Goal: Find specific page/section: Find specific page/section

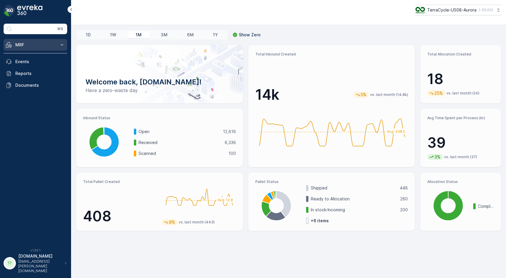
click at [63, 45] on icon at bounding box center [62, 45] width 6 height 6
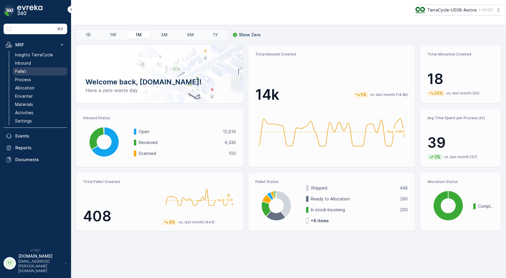
click at [40, 73] on link "Pallet" at bounding box center [40, 71] width 55 height 8
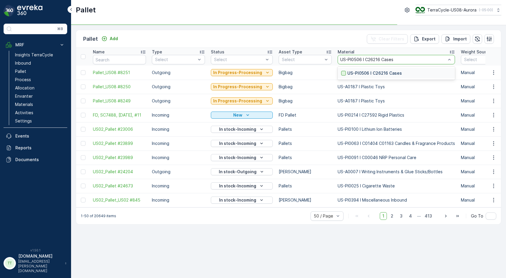
click at [341, 74] on div at bounding box center [343, 73] width 5 height 5
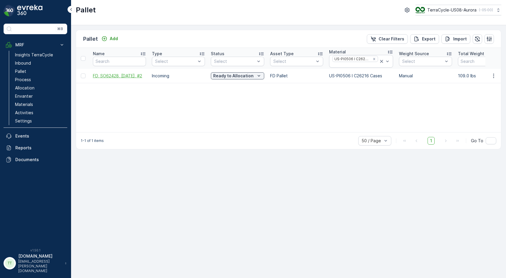
drag, startPoint x: 90, startPoint y: 77, endPoint x: 144, endPoint y: 78, distance: 53.4
click at [144, 78] on td "FD, SO62428, [DATE], #2" at bounding box center [119, 76] width 59 height 14
copy span "FD, SO62428, [DATE], #2"
click at [111, 63] on input "text" at bounding box center [119, 61] width 53 height 9
click at [373, 59] on icon "Remove US-PI0506 I C26216 Cases" at bounding box center [374, 59] width 2 height 2
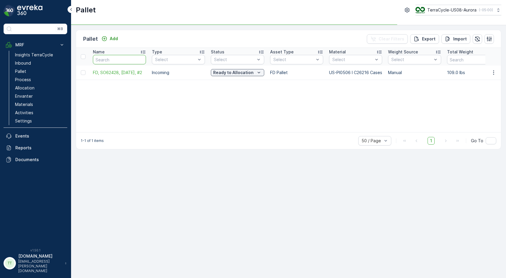
click at [114, 59] on input "text" at bounding box center [119, 59] width 53 height 9
type input "v"
paste input "SC5447"
type input "SC5447"
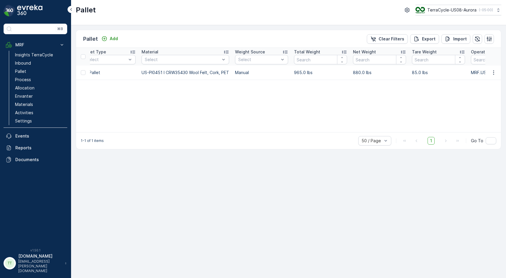
scroll to position [0, 170]
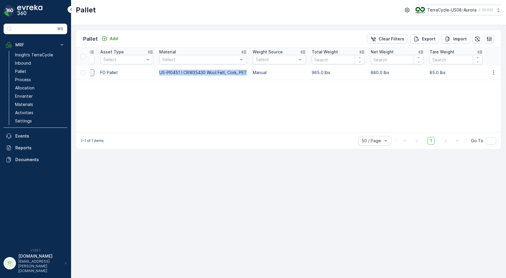
drag, startPoint x: 158, startPoint y: 72, endPoint x: 247, endPoint y: 72, distance: 89.3
click at [247, 72] on td "US-PI0451 I CRW35430 Wool Felt, Cork, PET" at bounding box center [202, 72] width 93 height 14
copy p "US-PI0451 I CRW35430 Wool Felt, Cork, PET"
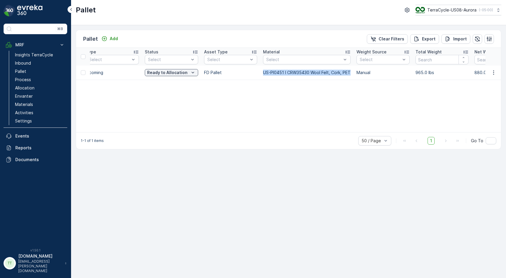
scroll to position [0, 0]
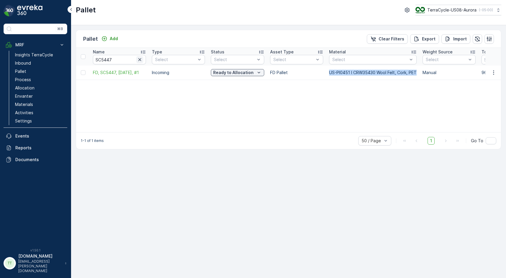
click at [141, 61] on icon "button" at bounding box center [140, 60] width 6 height 6
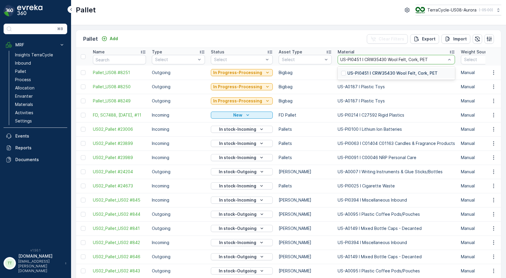
click at [341, 73] on div at bounding box center [343, 73] width 5 height 5
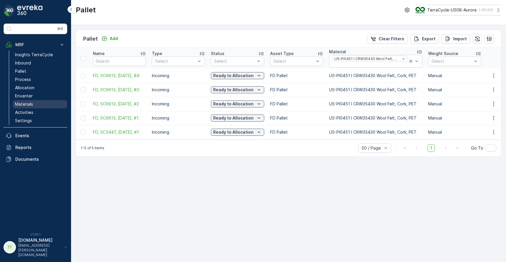
click at [17, 105] on p "Materials" at bounding box center [24, 104] width 18 height 6
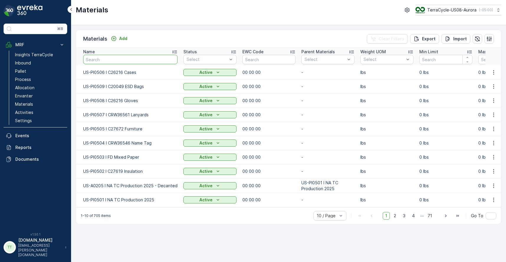
click at [152, 60] on input "text" at bounding box center [130, 59] width 94 height 9
type input "bubble mailer"
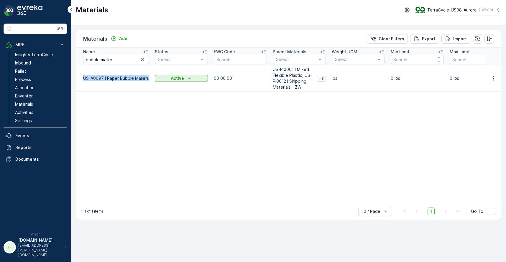
drag, startPoint x: 83, startPoint y: 78, endPoint x: 147, endPoint y: 80, distance: 64.3
click at [147, 80] on p "US-A0097 I Paper Bubble Mailers" at bounding box center [116, 78] width 66 height 6
copy p "US-A0097 I Paper Bubble Mailers"
